Goal: Information Seeking & Learning: Learn about a topic

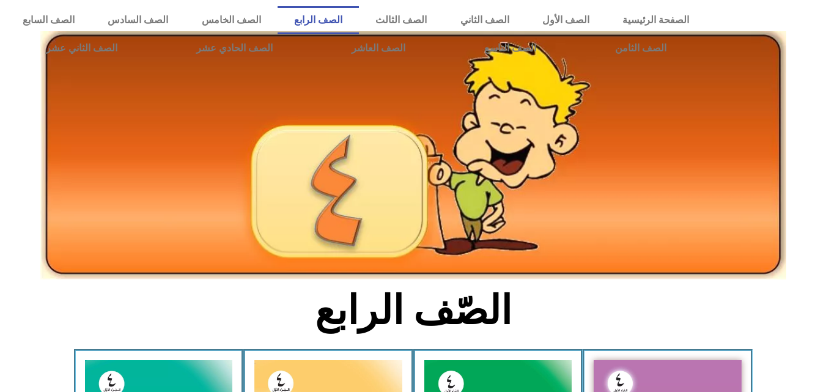
scroll to position [210, 0]
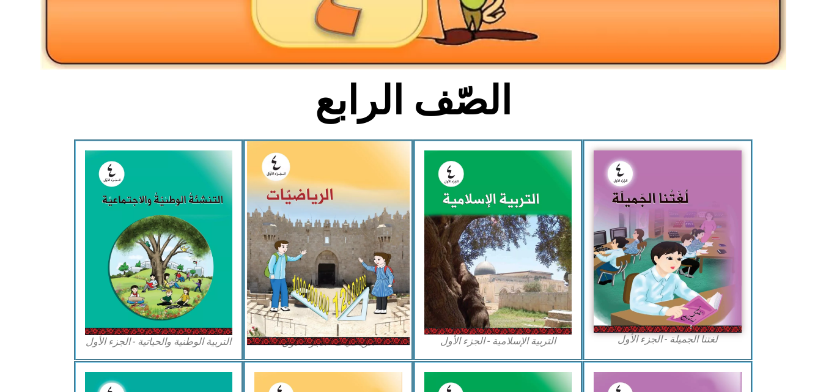
click at [314, 192] on img at bounding box center [328, 243] width 163 height 204
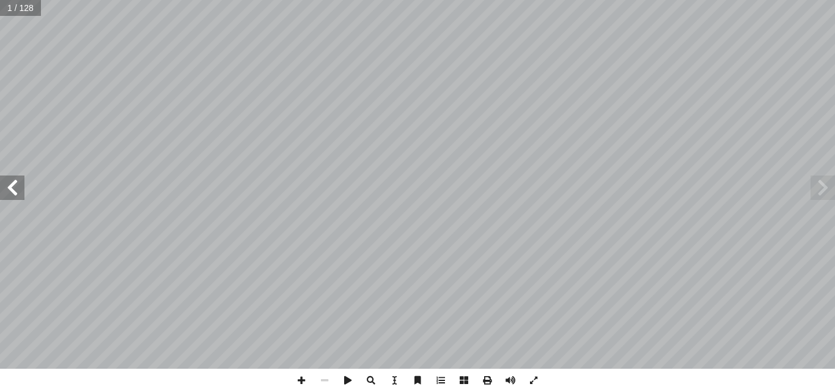
click at [13, 184] on span at bounding box center [12, 187] width 24 height 24
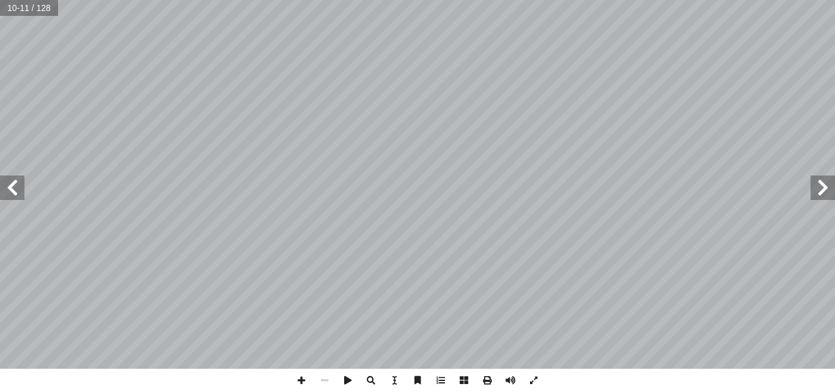
click at [13, 184] on span at bounding box center [12, 187] width 24 height 24
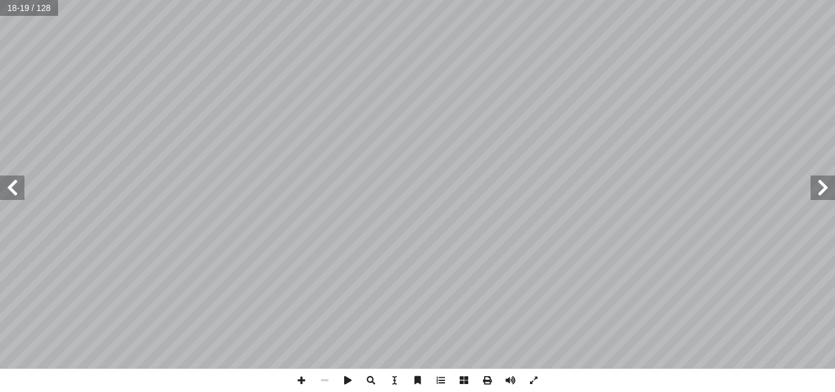
click at [13, 184] on span at bounding box center [12, 187] width 24 height 24
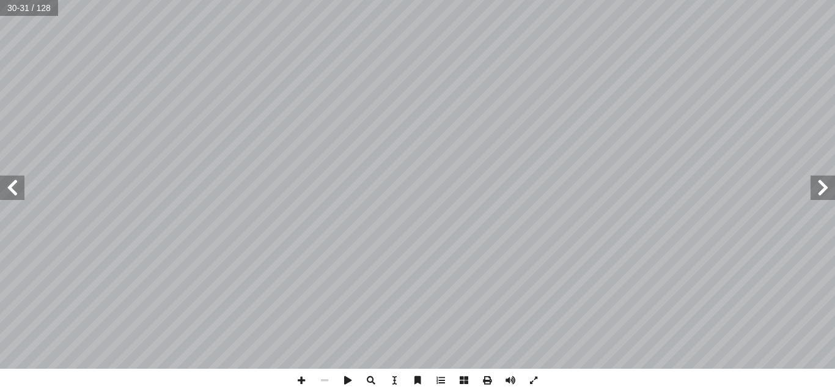
click at [13, 184] on span at bounding box center [12, 187] width 24 height 24
click at [17, 195] on span at bounding box center [12, 187] width 24 height 24
click at [302, 378] on span at bounding box center [301, 380] width 23 height 23
click at [17, 194] on span at bounding box center [12, 187] width 24 height 24
click at [9, 197] on span at bounding box center [12, 187] width 24 height 24
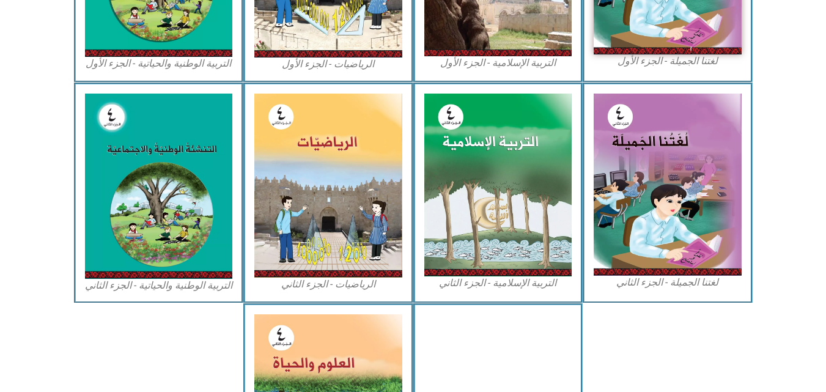
scroll to position [672, 0]
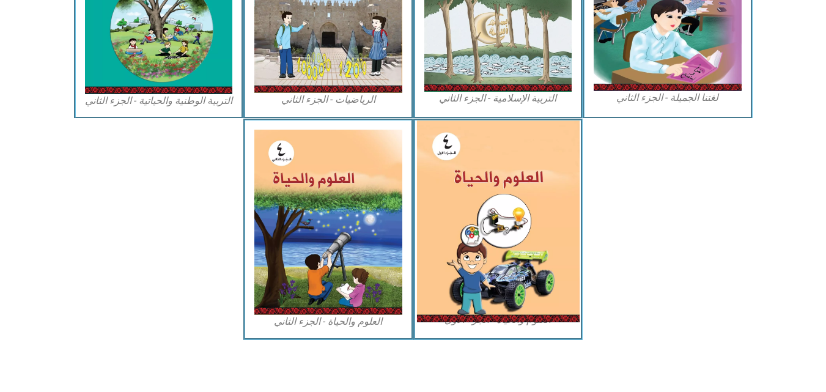
click at [498, 271] on img at bounding box center [497, 221] width 163 height 202
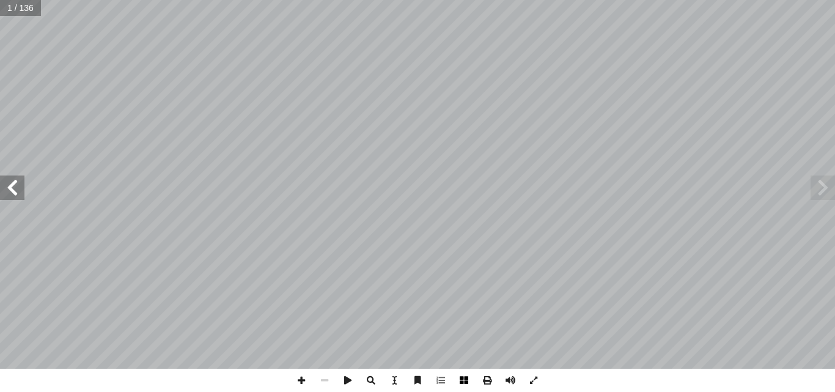
click at [470, 375] on span at bounding box center [463, 380] width 23 height 23
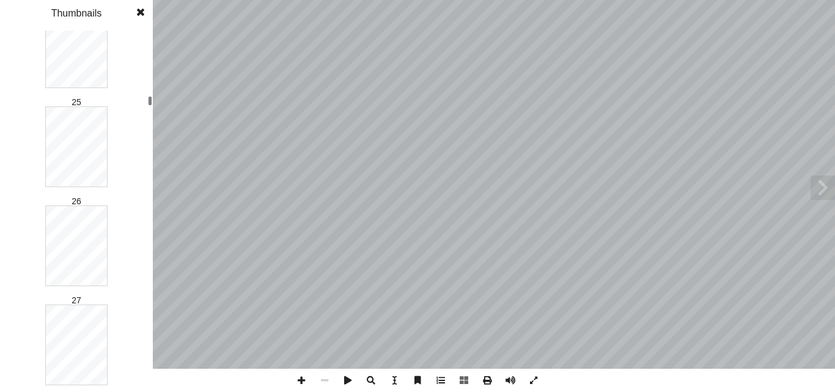
click at [154, 100] on div "العلوم والحياة ماني شحادة أ � . أ � رية � . محمد قر أ � ب ّ لر � بو أ ن � � د. …" at bounding box center [417, 196] width 835 height 392
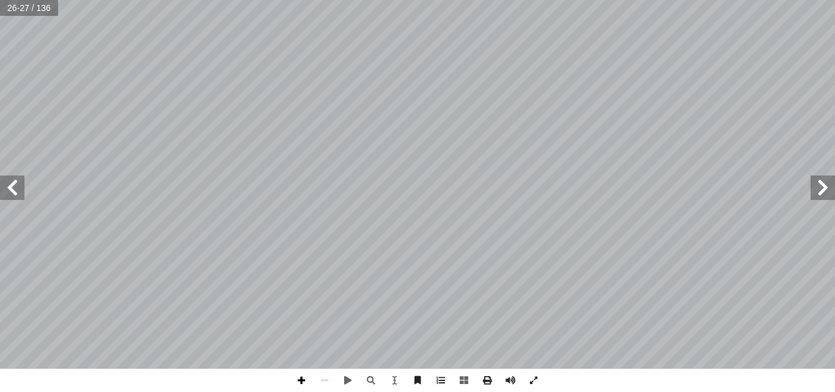
click at [300, 378] on span at bounding box center [301, 380] width 23 height 23
click at [322, 378] on span at bounding box center [324, 380] width 23 height 23
click at [376, 387] on span at bounding box center [370, 380] width 23 height 23
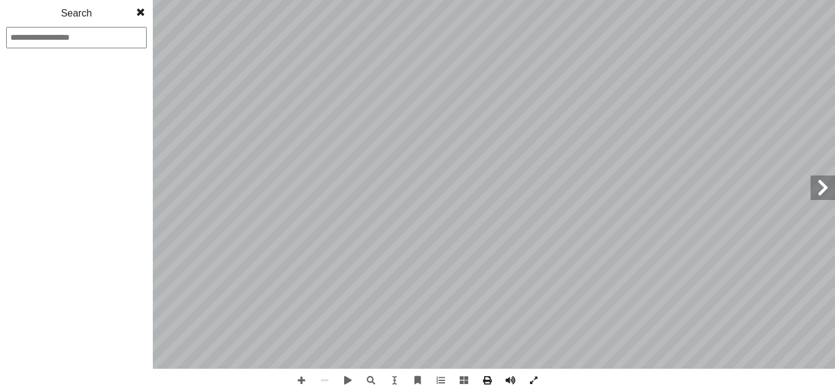
click at [141, 12] on span at bounding box center [141, 12] width 22 height 24
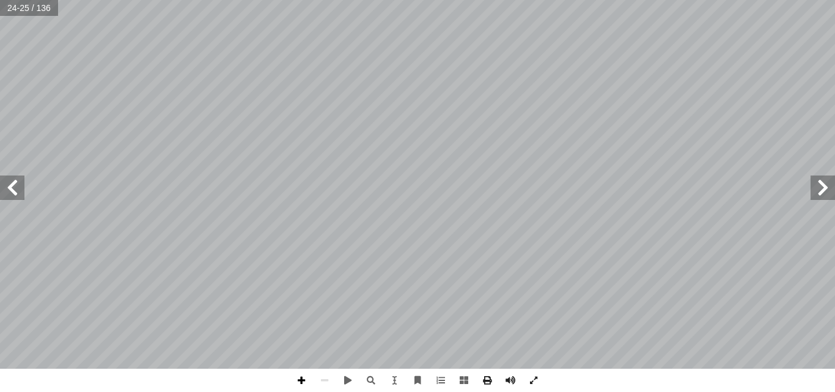
click at [304, 380] on span at bounding box center [301, 380] width 23 height 23
